Goal: Task Accomplishment & Management: Use online tool/utility

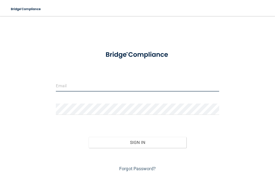
click at [125, 83] on input "email" at bounding box center [137, 85] width 163 height 11
type input "JADE.PETRIE@TIMBERLANESMILE.COM"
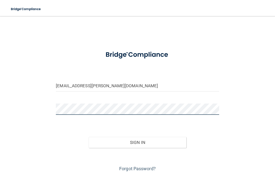
click at [89, 137] on button "Sign In" at bounding box center [138, 142] width 98 height 11
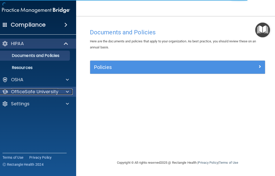
click at [65, 93] on div at bounding box center [66, 92] width 13 height 6
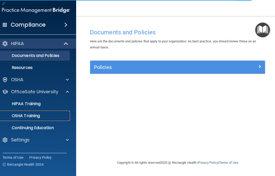
click at [44, 115] on div "OSHA Training" at bounding box center [33, 115] width 68 height 5
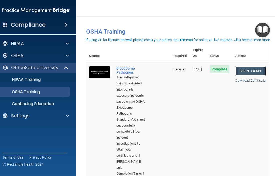
click at [255, 66] on link "Begin Course" at bounding box center [251, 70] width 31 height 9
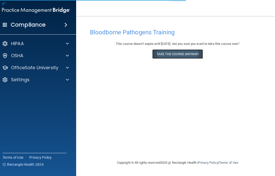
click at [201, 53] on button "Take the course anyway!" at bounding box center [177, 53] width 50 height 9
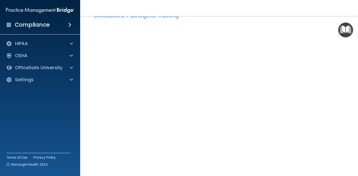
scroll to position [14, 0]
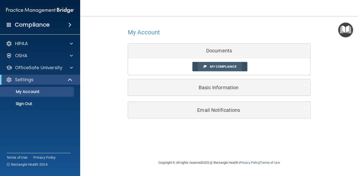
click at [228, 63] on link "My Compliance" at bounding box center [220, 66] width 55 height 9
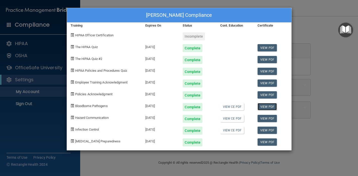
click at [270, 108] on link "View PDF" at bounding box center [267, 106] width 19 height 7
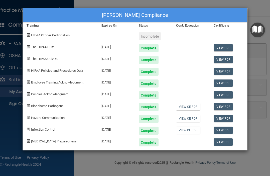
click at [261, 57] on div "[PERSON_NAME] Compliance Training Expires On Status Cont. Education Certificate…" at bounding box center [135, 88] width 270 height 176
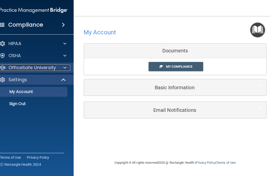
click at [63, 65] on span at bounding box center [64, 68] width 3 height 6
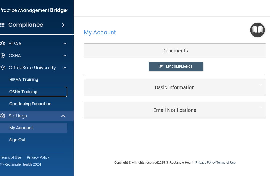
click at [42, 92] on div "OSHA Training" at bounding box center [31, 91] width 68 height 5
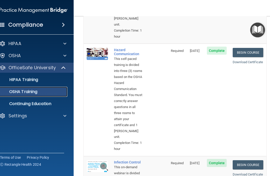
scroll to position [140, 0]
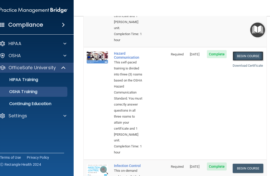
click at [245, 54] on link "Begin Course" at bounding box center [248, 55] width 31 height 9
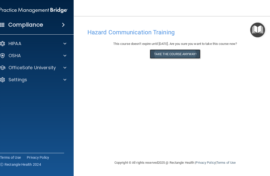
click at [180, 56] on button "Take the course anyway!" at bounding box center [175, 53] width 50 height 9
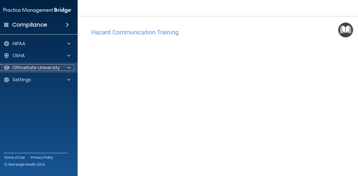
click at [70, 70] on span at bounding box center [68, 68] width 3 height 6
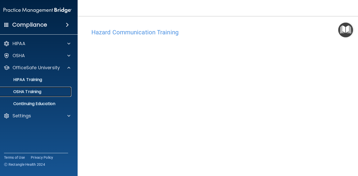
click at [51, 95] on link "OSHA Training" at bounding box center [31, 92] width 79 height 10
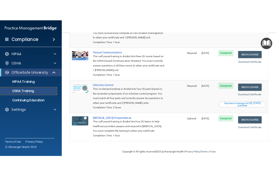
scroll to position [69, 0]
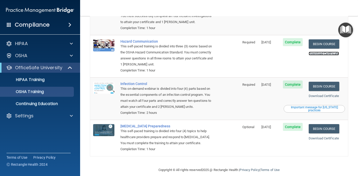
click at [270, 52] on link "Download Certificate" at bounding box center [324, 54] width 30 height 4
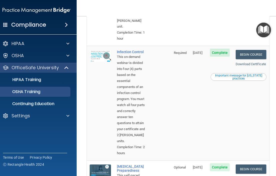
scroll to position [253, 0]
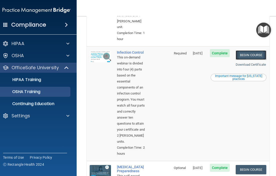
click at [256, 60] on link "Begin Course" at bounding box center [251, 54] width 31 height 9
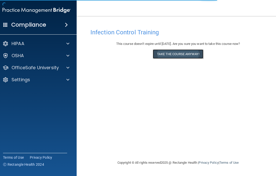
click at [182, 55] on button "Take the course anyway!" at bounding box center [178, 53] width 50 height 9
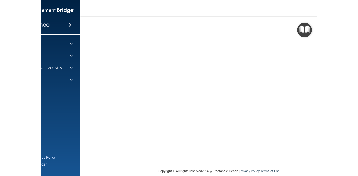
scroll to position [22, 0]
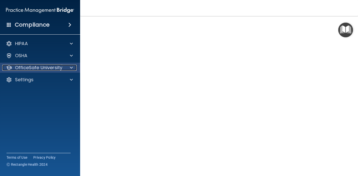
click at [64, 69] on div at bounding box center [70, 68] width 13 height 6
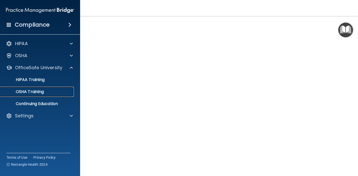
click at [52, 90] on div "OSHA Training" at bounding box center [37, 91] width 68 height 5
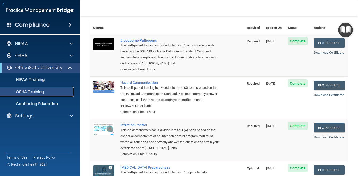
scroll to position [53, 0]
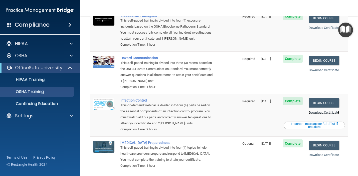
click at [276, 111] on link "Download Certificate" at bounding box center [324, 113] width 30 height 4
